Goal: Complete application form: Complete application form

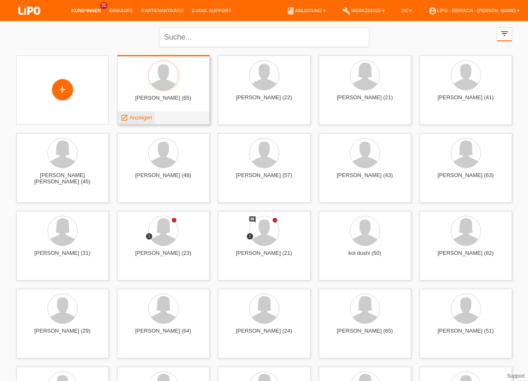
click at [140, 116] on span "Anzeigen" at bounding box center [140, 117] width 23 height 6
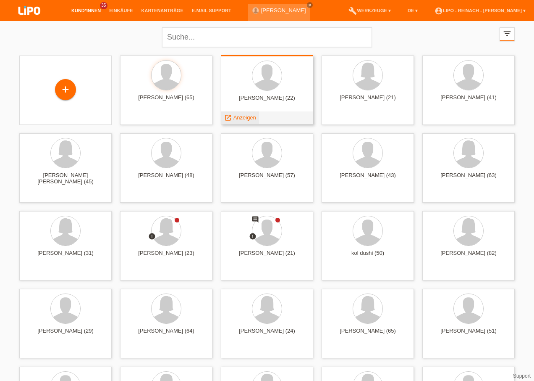
click at [244, 116] on span "Anzeigen" at bounding box center [245, 117] width 23 height 6
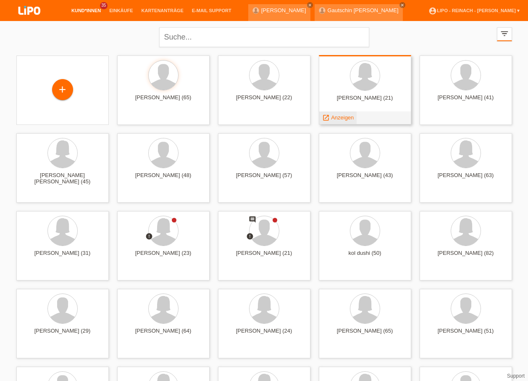
click at [334, 116] on span "Anzeigen" at bounding box center [342, 117] width 23 height 6
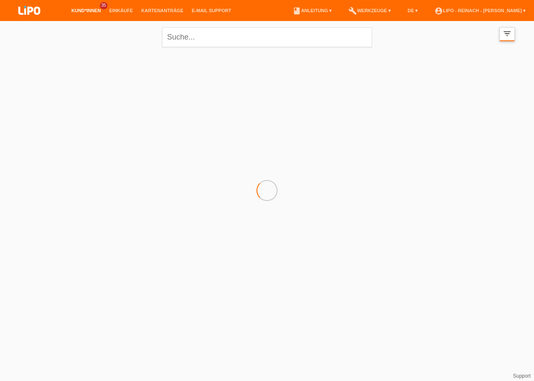
click at [510, 34] on icon "filter_list" at bounding box center [507, 33] width 9 height 9
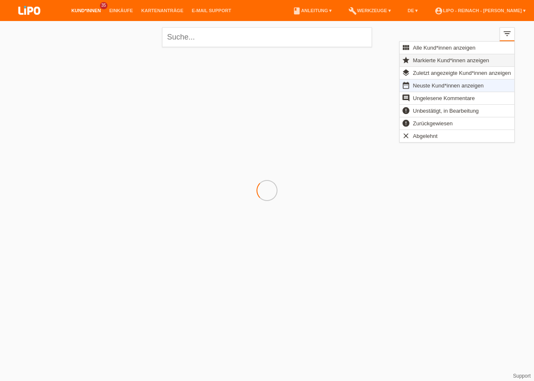
click at [437, 58] on span "Markierte Kund*innen anzeigen" at bounding box center [451, 60] width 79 height 10
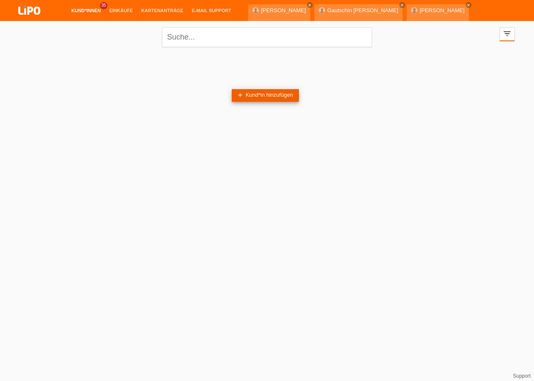
click at [259, 95] on link "add Kund*in hinzufügen" at bounding box center [265, 95] width 67 height 13
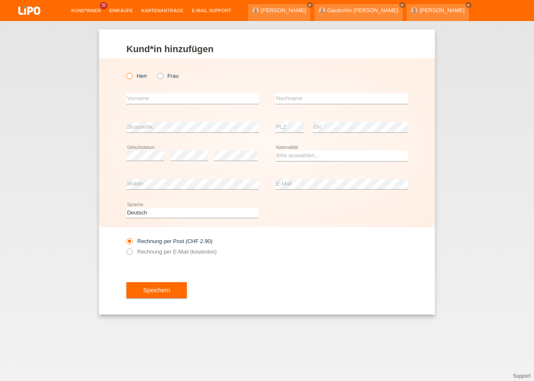
click at [125, 71] on icon at bounding box center [125, 71] width 0 height 0
click at [131, 76] on input "Herr" at bounding box center [128, 75] width 5 height 5
radio input "true"
click at [143, 97] on input "text" at bounding box center [192, 98] width 132 height 11
type input "Erik"
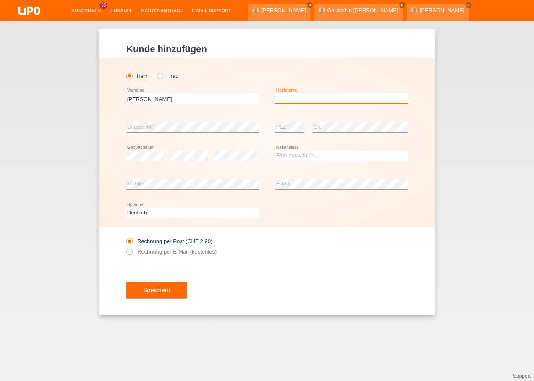
click at [281, 99] on input "text" at bounding box center [342, 98] width 132 height 11
type input "Schütz"
click at [282, 155] on select "Bitte auswählen... Schweiz Deutschland Liechtenstein Österreich ------------ Af…" at bounding box center [342, 155] width 132 height 10
select select "DE"
click at [276, 150] on select "Bitte auswählen... Schweiz Deutschland Liechtenstein Österreich ------------ Af…" at bounding box center [342, 155] width 132 height 10
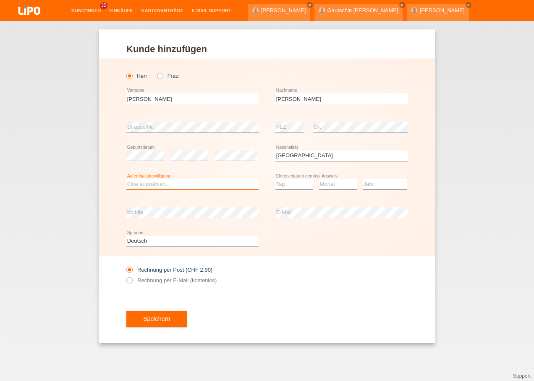
click at [154, 183] on select "Bitte auswählen... C B B - Flüchtlingsstatus Andere" at bounding box center [192, 184] width 132 height 10
select select "C"
click at [126, 179] on select "Bitte auswählen... C B B - Flüchtlingsstatus Andere" at bounding box center [192, 184] width 132 height 10
click at [298, 181] on select "Tag 01 02 03 04 05 06 07 08 09 10 11" at bounding box center [295, 184] width 38 height 10
select select "07"
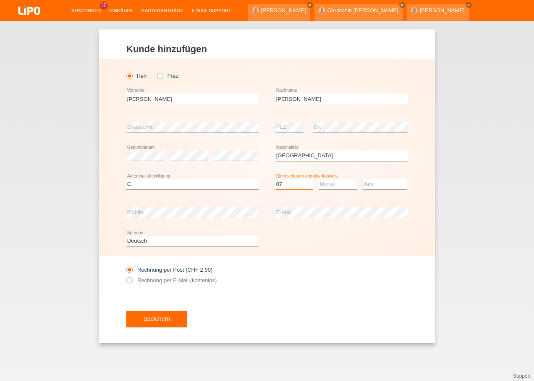
click at [276, 179] on select "Tag 01 02 03 04 05 06 07 08 09 10 11" at bounding box center [295, 184] width 38 height 10
click at [330, 180] on select "Monat 01 02 03 04 05 06 07 08 09 10 11" at bounding box center [338, 184] width 38 height 10
select select "07"
click at [319, 179] on select "Monat 01 02 03 04 05 06 07 08 09 10 11" at bounding box center [338, 184] width 38 height 10
click at [372, 185] on select "Jahr 2025 2024 2023 2022 2021 2020 2019 2018 2017 2016 2015 2014 2013 2012 2011…" at bounding box center [385, 184] width 44 height 10
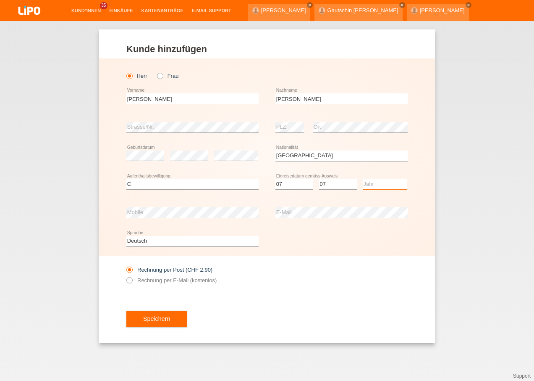
select select "2018"
click at [363, 179] on select "Jahr 2025 2024 2023 2022 2021 2020 2019 2018 2017 2016 2015 2014 2013 2012 2011…" at bounding box center [385, 184] width 44 height 10
click at [125, 276] on icon at bounding box center [125, 276] width 0 height 0
click at [131, 281] on input "Rechnung per E-Mail (kostenlos)" at bounding box center [128, 282] width 5 height 11
radio input "true"
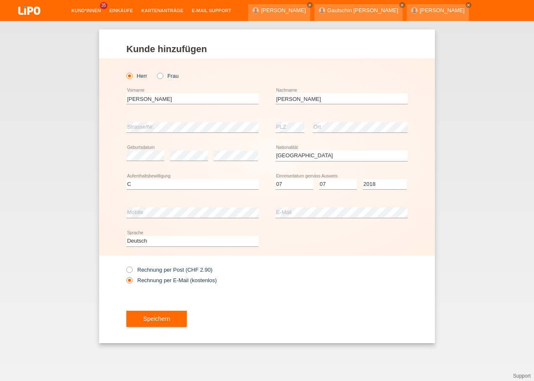
click at [153, 318] on span "Speichern" at bounding box center [156, 318] width 27 height 7
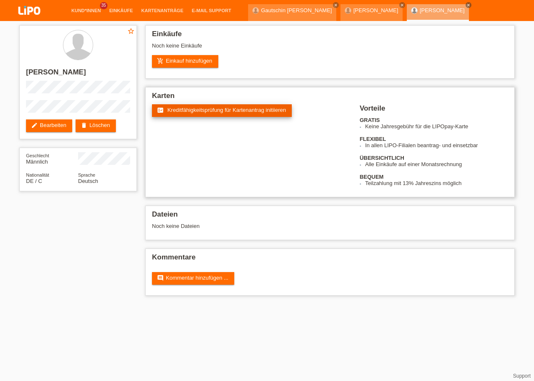
click at [231, 111] on span "Kreditfähigkeitsprüfung für Kartenantrag initiieren" at bounding box center [227, 110] width 119 height 6
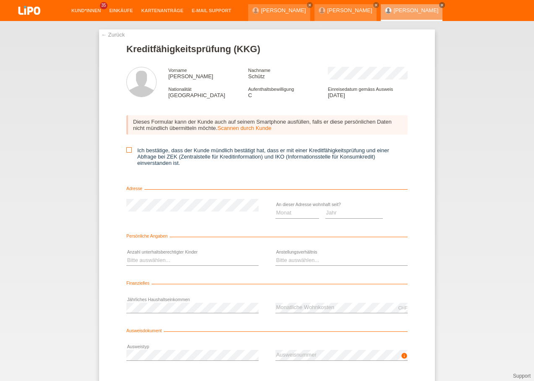
click at [126, 150] on icon at bounding box center [128, 149] width 5 height 5
click at [126, 150] on input "Ich bestätige, dass der Kunde mündlich bestätigt hat, dass er mit einer Kreditf…" at bounding box center [128, 149] width 5 height 5
checkbox input "true"
click at [285, 211] on select "Monat 01 02 03 04 05 06 07 08 09 10" at bounding box center [298, 213] width 44 height 10
select select "07"
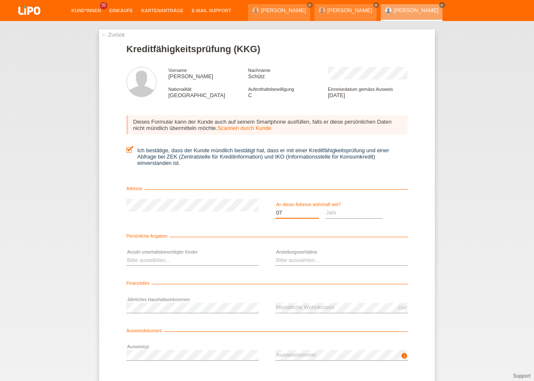
click at [276, 208] on select "Monat 01 02 03 04 05 06 07 08 09 10" at bounding box center [298, 213] width 44 height 10
click at [332, 212] on select "Jahr 2025 2024 2023 2022 2021 2020 2019 2018 2017 2016 2015 2014 2013 2012 2011…" at bounding box center [355, 213] width 58 height 10
select select "2018"
click at [326, 208] on select "Jahr 2025 2024 2023 2022 2021 2020 2019 2018 2017 2016 2015 2014 2013 2012 2011…" at bounding box center [355, 213] width 58 height 10
click at [141, 253] on div "Bitte auswählen... 0 1 2 3 4 5 6 7 8 9 error" at bounding box center [192, 260] width 132 height 29
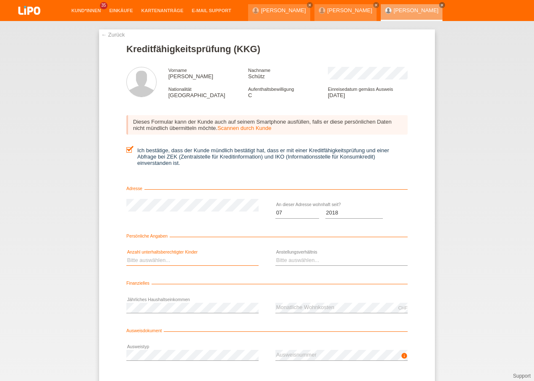
click at [141, 258] on select "Bitte auswählen... 0 1 2 3 4 5 6 7 8 9" at bounding box center [192, 260] width 132 height 10
select select "0"
click at [126, 255] on select "Bitte auswählen... 0 1 2 3 4 5 6 7 8 9" at bounding box center [192, 260] width 132 height 10
click at [279, 261] on select "Bitte auswählen... Unbefristet Befristet Lehrling/Student Pensioniert Nicht arb…" at bounding box center [342, 260] width 132 height 10
select select "UNLIMITED"
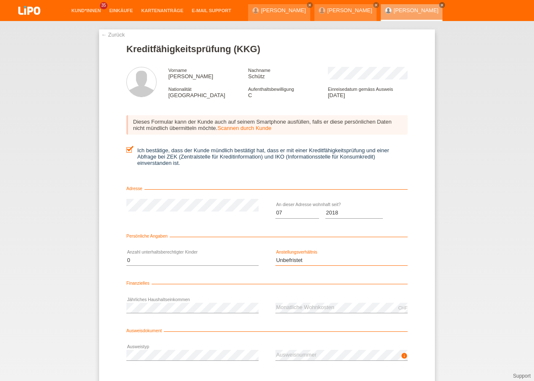
click at [276, 255] on select "Bitte auswählen... Unbefristet Befristet Lehrling/Student Pensioniert Nicht arb…" at bounding box center [342, 260] width 132 height 10
click at [242, 321] on div "error Jährliches Haushaltseinkommen" at bounding box center [192, 307] width 132 height 29
click at [404, 288] on div "Finanzielles" at bounding box center [266, 285] width 281 height 8
drag, startPoint x: 508, startPoint y: 329, endPoint x: 492, endPoint y: 331, distance: 16.2
click at [505, 329] on div "← Zurück Kreditfähigkeitsprüfung (KKG) Vorname Erik Nachname Schütz Nationalitä…" at bounding box center [267, 201] width 534 height 360
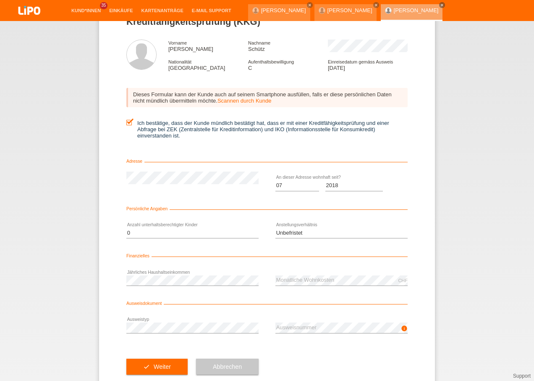
scroll to position [42, 0]
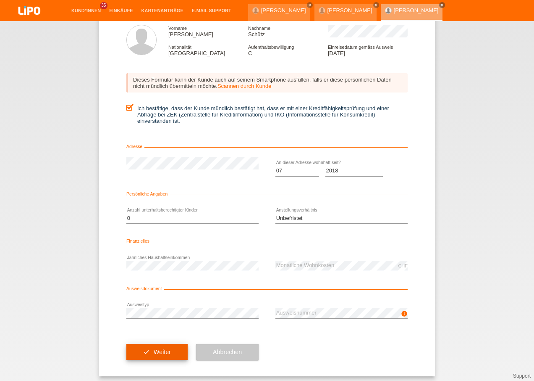
click at [143, 349] on button "check Weiter" at bounding box center [156, 352] width 61 height 16
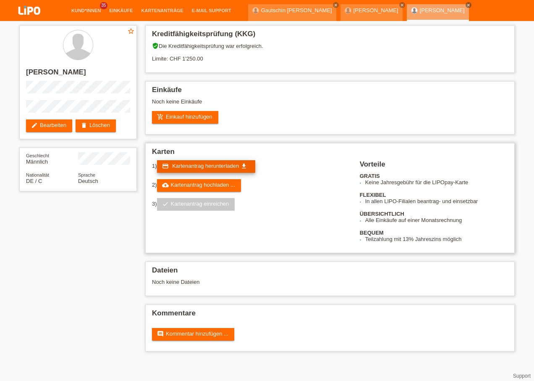
click at [207, 166] on span "Kartenantrag herunterladen" at bounding box center [205, 166] width 67 height 6
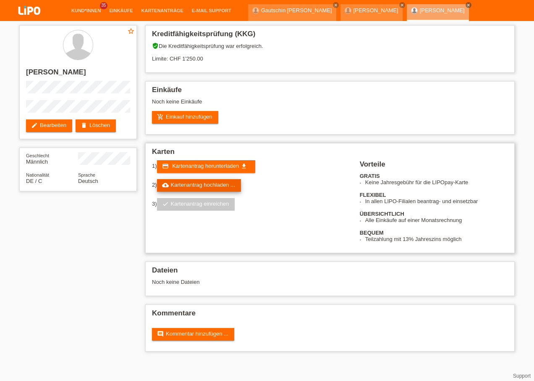
click at [202, 186] on link "cloud_upload Kartenantrag hochladen ..." at bounding box center [199, 185] width 84 height 13
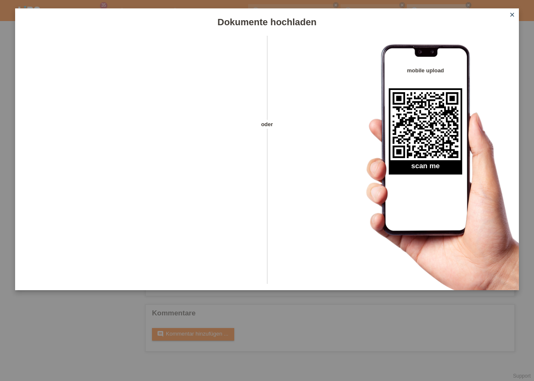
click at [514, 13] on icon "close" at bounding box center [512, 14] width 7 height 7
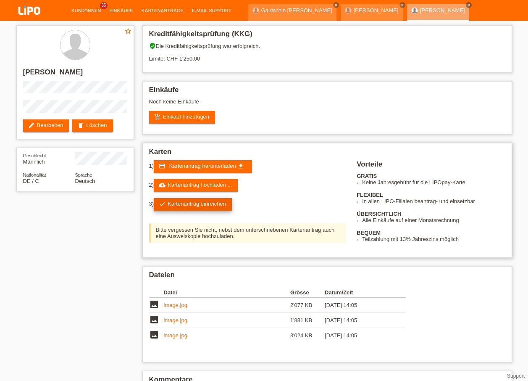
click at [195, 204] on link "check Kartenantrag einreichen" at bounding box center [193, 204] width 78 height 13
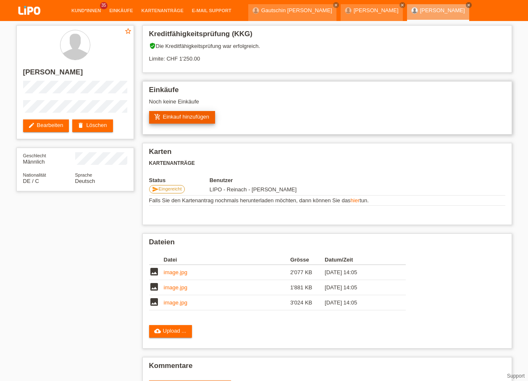
click at [185, 116] on link "add_shopping_cart Einkauf hinzufügen" at bounding box center [182, 117] width 66 height 13
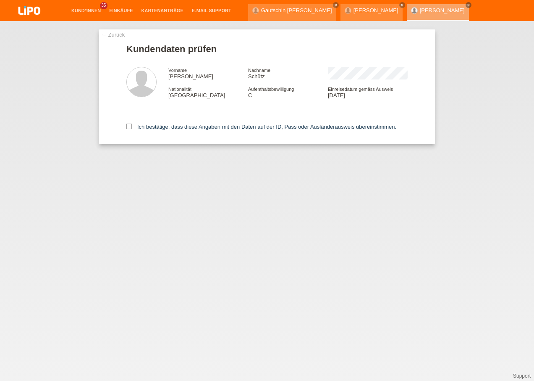
drag, startPoint x: 128, startPoint y: 126, endPoint x: 163, endPoint y: 139, distance: 36.5
click at [129, 126] on icon at bounding box center [128, 126] width 5 height 5
click at [129, 126] on input "Ich bestätige, dass diese Angaben mit den Daten auf der ID, Pass oder Ausländer…" at bounding box center [128, 126] width 5 height 5
checkbox input "true"
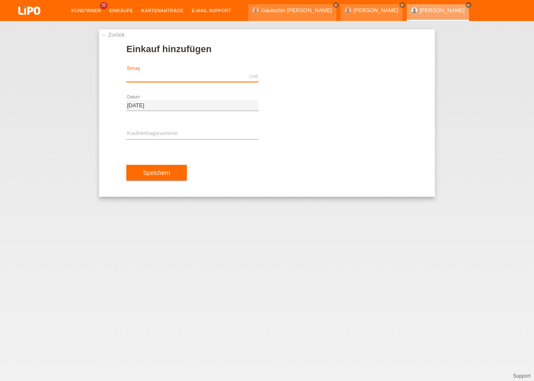
click at [162, 77] on input "text" at bounding box center [192, 76] width 132 height 11
type input "624.25"
click at [134, 137] on input "text" at bounding box center [192, 134] width 132 height 11
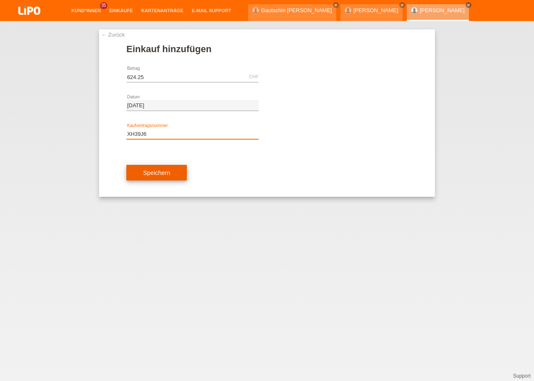
type input "XH39J6"
click at [171, 172] on button "Speichern" at bounding box center [156, 173] width 60 height 16
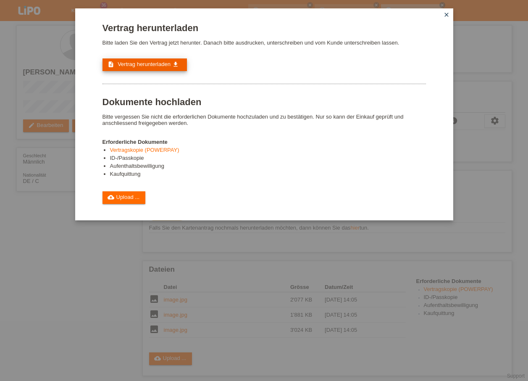
click at [140, 66] on span "Vertrag herunterladen" at bounding box center [144, 64] width 53 height 6
click at [131, 198] on link "cloud_upload Upload ..." at bounding box center [124, 197] width 43 height 13
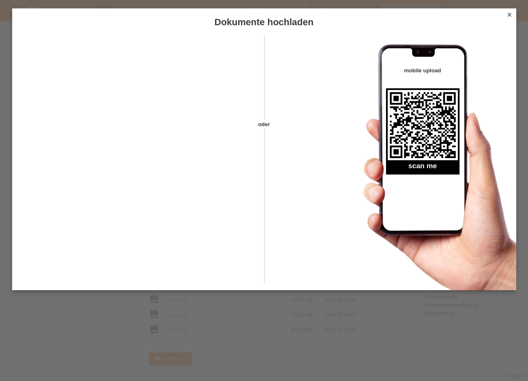
click at [507, 13] on icon "close" at bounding box center [509, 14] width 7 height 7
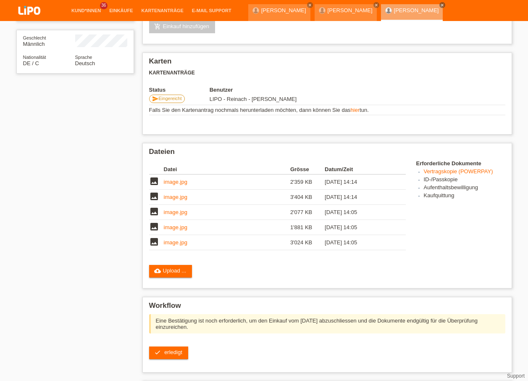
scroll to position [126, 0]
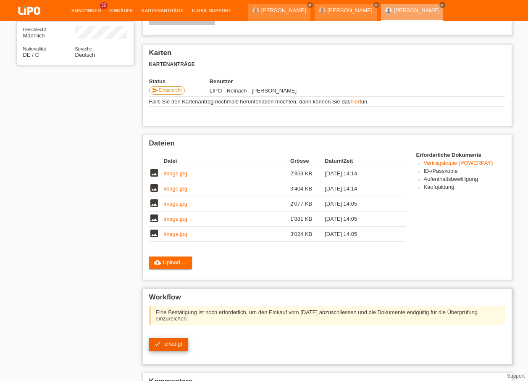
click at [166, 341] on span "erledigt" at bounding box center [173, 343] width 18 height 6
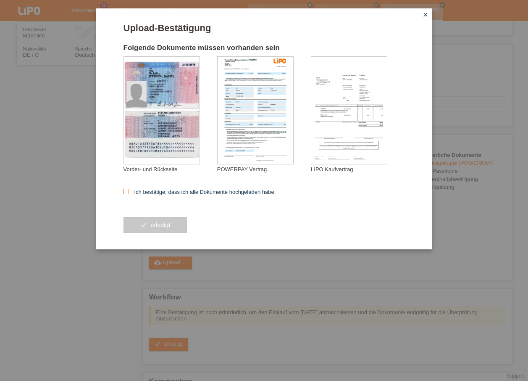
click at [125, 189] on icon at bounding box center [126, 191] width 5 height 5
click at [125, 189] on input "Ich bestätige, dass ich alle Dokumente hochgeladen habe." at bounding box center [126, 191] width 5 height 5
checkbox input "true"
click at [153, 224] on span "erledigt" at bounding box center [160, 224] width 20 height 7
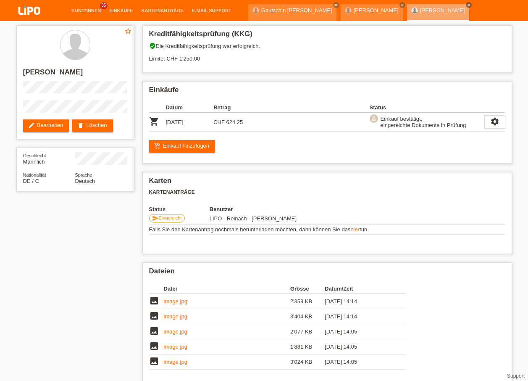
click at [486, 29] on link "account_circle LIPO - Reinach - [PERSON_NAME] ▾" at bounding box center [474, 31] width 100 height 5
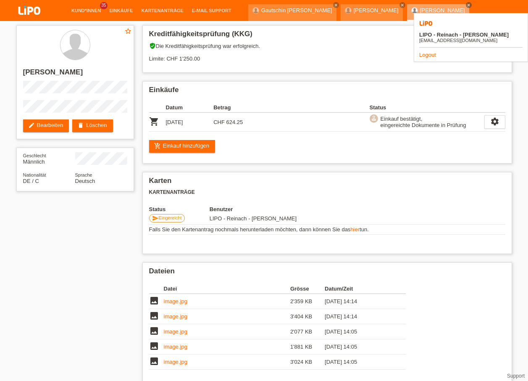
click at [427, 52] on link "Logout" at bounding box center [427, 55] width 17 height 6
